Goal: Information Seeking & Learning: Learn about a topic

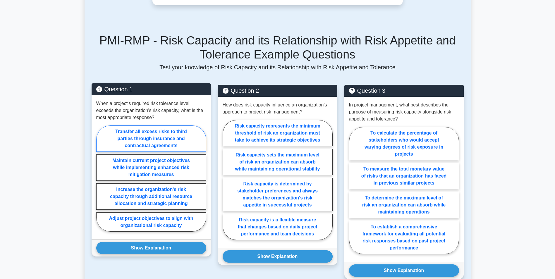
scroll to position [234, 0]
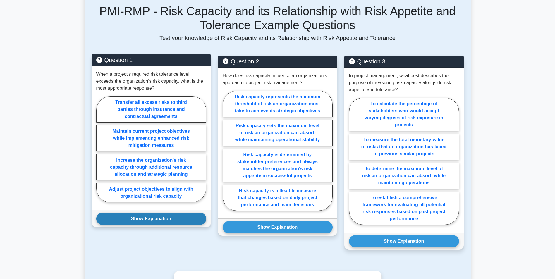
click at [169, 220] on button "Show Explanation" at bounding box center [151, 219] width 110 height 12
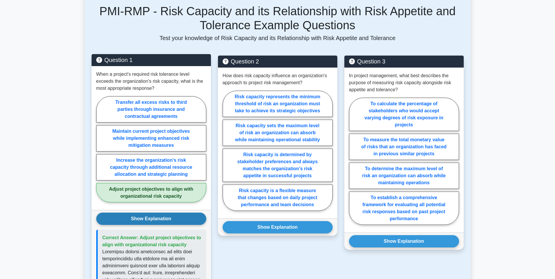
click at [167, 214] on button "Show Explanation" at bounding box center [151, 219] width 110 height 12
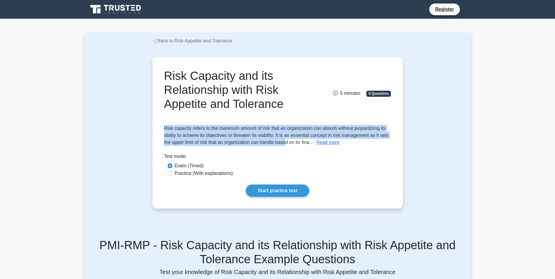
drag, startPoint x: 165, startPoint y: 128, endPoint x: 287, endPoint y: 144, distance: 123.0
click at [287, 144] on span "Risk capacity refers to the maximum amount of risk that an organization can abs…" at bounding box center [276, 135] width 225 height 19
drag, startPoint x: 287, startPoint y: 144, endPoint x: 329, endPoint y: 143, distance: 42.4
click at [329, 143] on button "Read more" at bounding box center [327, 142] width 23 height 7
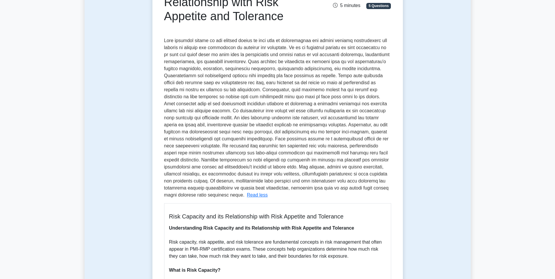
scroll to position [59, 0]
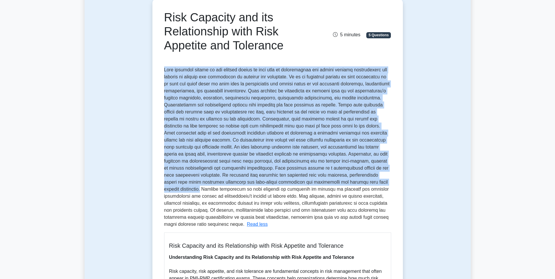
drag, startPoint x: 165, startPoint y: 69, endPoint x: 238, endPoint y: 182, distance: 134.5
click at [238, 182] on span at bounding box center [277, 146] width 226 height 159
drag, startPoint x: 238, startPoint y: 182, endPoint x: 204, endPoint y: 138, distance: 56.2
copy span "Risk capacity refers to the maximum amount of risk that an organization can abs…"
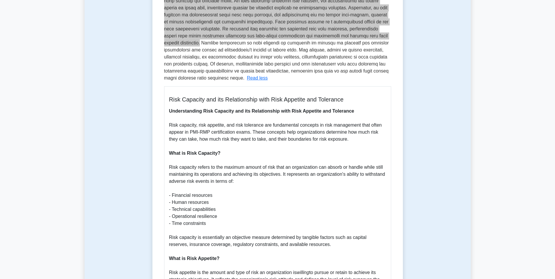
scroll to position [234, 0]
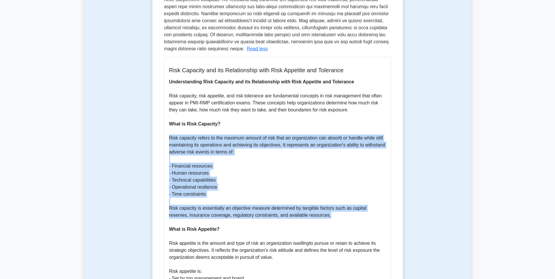
drag, startPoint x: 169, startPoint y: 132, endPoint x: 312, endPoint y: 209, distance: 162.1
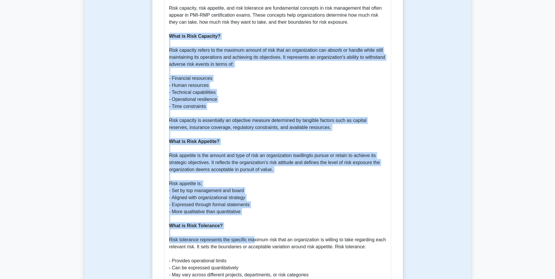
scroll to position [380, 0]
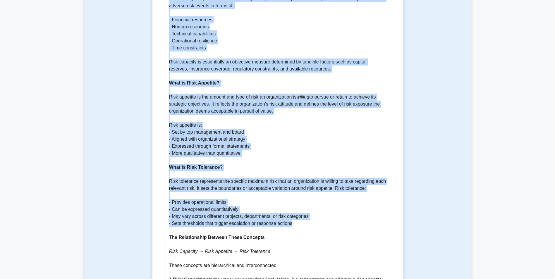
drag, startPoint x: 170, startPoint y: 30, endPoint x: 306, endPoint y: 216, distance: 230.6
copy p "What is Risk Capacity? Risk capacity refers to the maximum amount of risk that …"
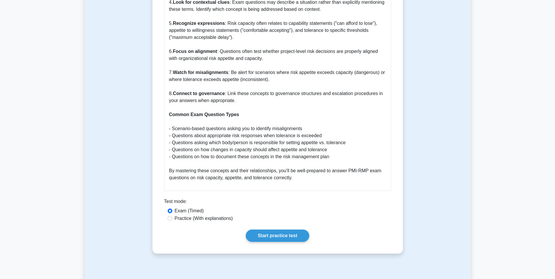
scroll to position [1083, 0]
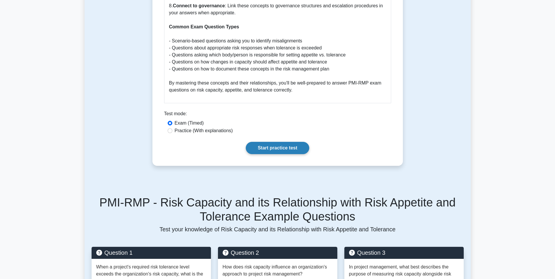
click at [273, 142] on link "Start practice test" at bounding box center [277, 148] width 63 height 12
click at [170, 128] on input "Practice (With explanations)" at bounding box center [170, 130] width 5 height 5
radio input "true"
click at [284, 142] on link "Start practice test" at bounding box center [277, 148] width 63 height 12
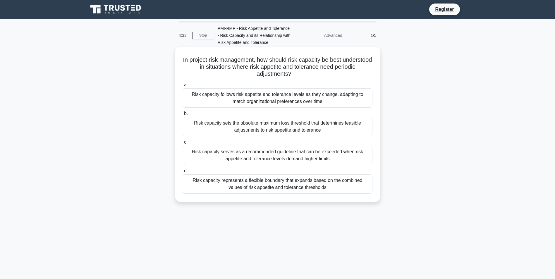
click at [241, 100] on div "Risk capacity follows risk appetite and tolerance levels as they change, adapti…" at bounding box center [278, 97] width 190 height 19
click at [183, 87] on input "a. Risk capacity follows risk appetite and tolerance levels as they change, ada…" at bounding box center [183, 85] width 0 height 4
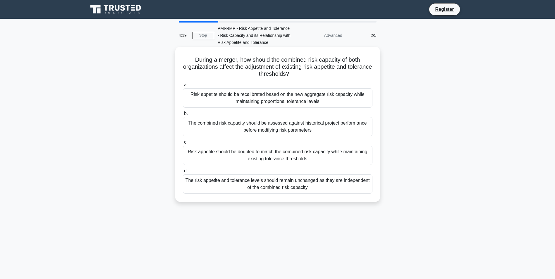
click at [271, 128] on div "The combined risk capacity should be assessed against historical project perfor…" at bounding box center [278, 126] width 190 height 19
drag, startPoint x: 271, startPoint y: 128, endPoint x: 250, endPoint y: 99, distance: 35.8
click at [250, 99] on div "Risk appetite should be recalibrated based on the new aggregate risk capacity w…" at bounding box center [278, 97] width 190 height 19
click at [183, 87] on input "a. Risk appetite should be recalibrated based on the new aggregate risk capacit…" at bounding box center [183, 85] width 0 height 4
click at [250, 97] on div "Risk capacity adjusts automatically based on the organization's current risk ap…" at bounding box center [278, 97] width 190 height 19
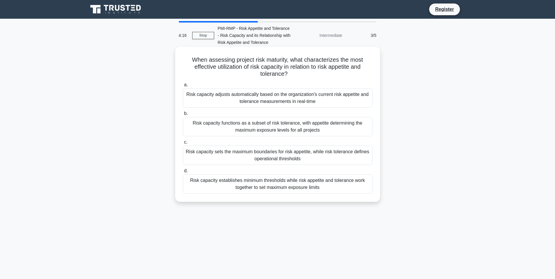
click at [183, 87] on input "a. Risk capacity adjusts automatically based on the organization's current risk…" at bounding box center [183, 85] width 0 height 4
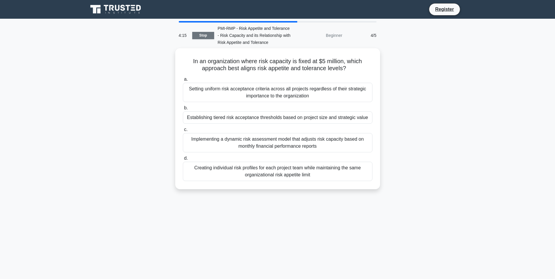
click at [205, 35] on link "Stop" at bounding box center [203, 35] width 22 height 7
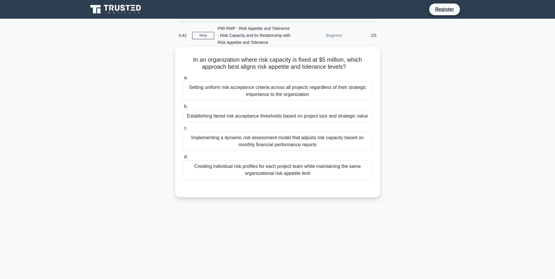
click at [238, 92] on div "Setting uniform risk acceptance criteria across all projects regardless of thei…" at bounding box center [278, 90] width 190 height 19
click at [183, 80] on input "a. Setting uniform risk acceptance criteria across all projects regardless of t…" at bounding box center [183, 78] width 0 height 4
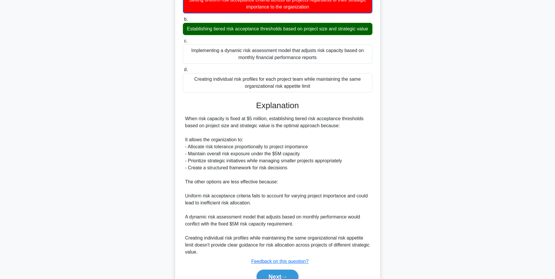
scroll to position [118, 0]
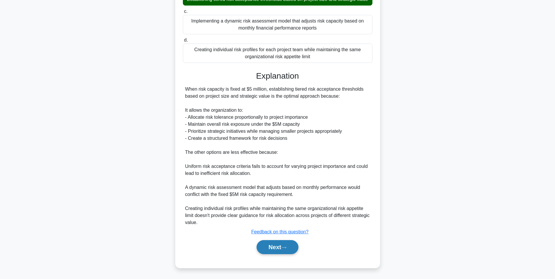
click at [276, 244] on button "Next" at bounding box center [278, 247] width 42 height 14
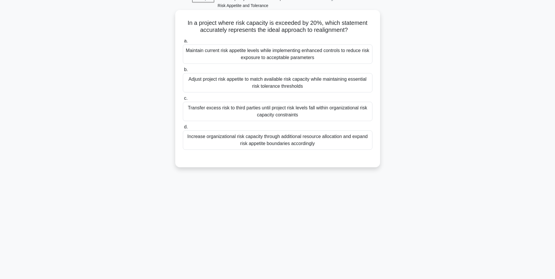
scroll to position [0, 0]
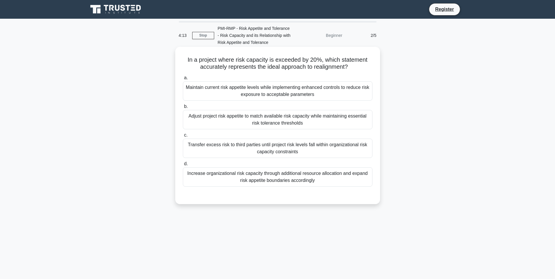
click at [210, 147] on div "Transfer excess risk to third parties until project risk levels fall within org…" at bounding box center [278, 148] width 190 height 19
click at [183, 137] on input "c. Transfer excess risk to third parties until project risk levels fall within …" at bounding box center [183, 135] width 0 height 4
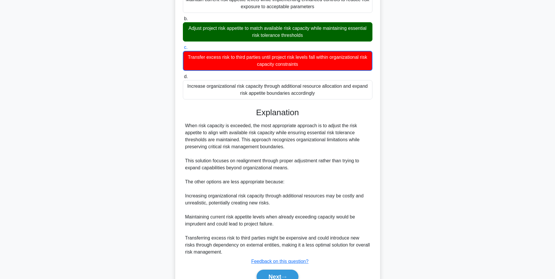
scroll to position [118, 0]
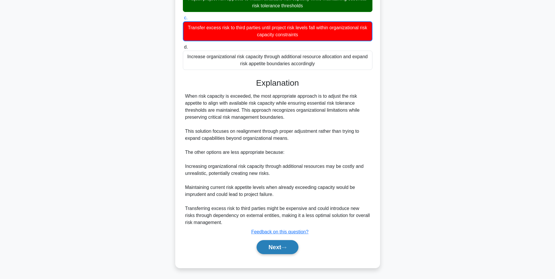
click at [287, 246] on button "Next" at bounding box center [278, 247] width 42 height 14
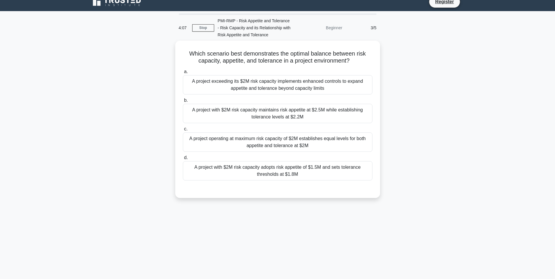
scroll to position [0, 0]
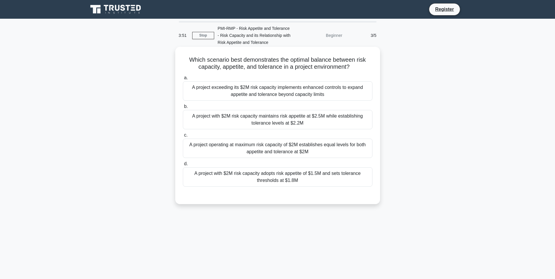
click at [227, 177] on div "A project with $2M risk capacity adopts risk appetite of $1.5M and sets toleran…" at bounding box center [278, 176] width 190 height 19
click at [183, 166] on input "d. A project with $2M risk capacity adopts risk appetite of $1.5M and sets tole…" at bounding box center [183, 164] width 0 height 4
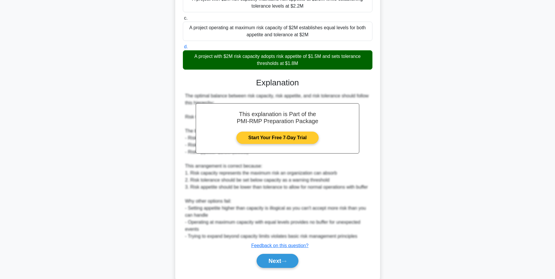
scroll to position [131, 0]
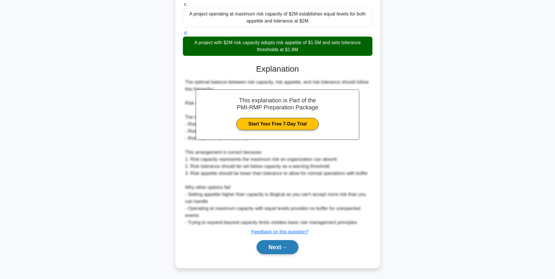
click at [284, 248] on icon at bounding box center [283, 248] width 5 height 2
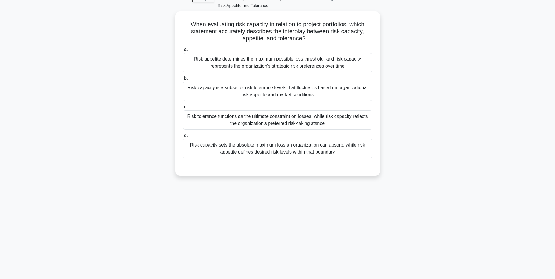
scroll to position [8, 0]
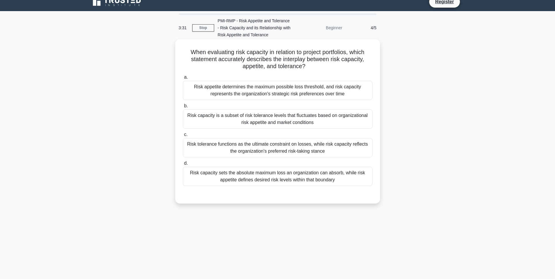
click at [238, 177] on div "Risk capacity sets the absolute maximum loss an organization can absorb, while …" at bounding box center [278, 176] width 190 height 19
click at [183, 165] on input "d. Risk capacity sets the absolute maximum loss an organization can absorb, whi…" at bounding box center [183, 164] width 0 height 4
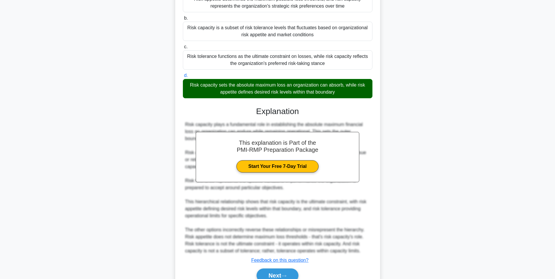
scroll to position [124, 0]
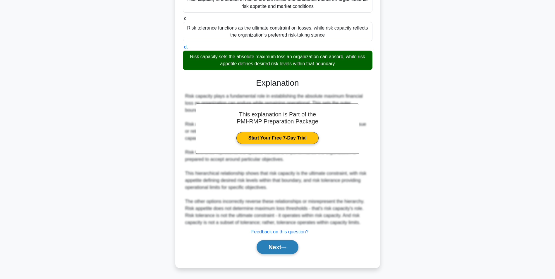
click at [277, 248] on button "Next" at bounding box center [278, 247] width 42 height 14
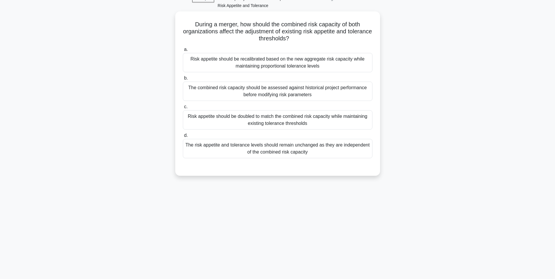
scroll to position [8, 0]
